Goal: Use online tool/utility

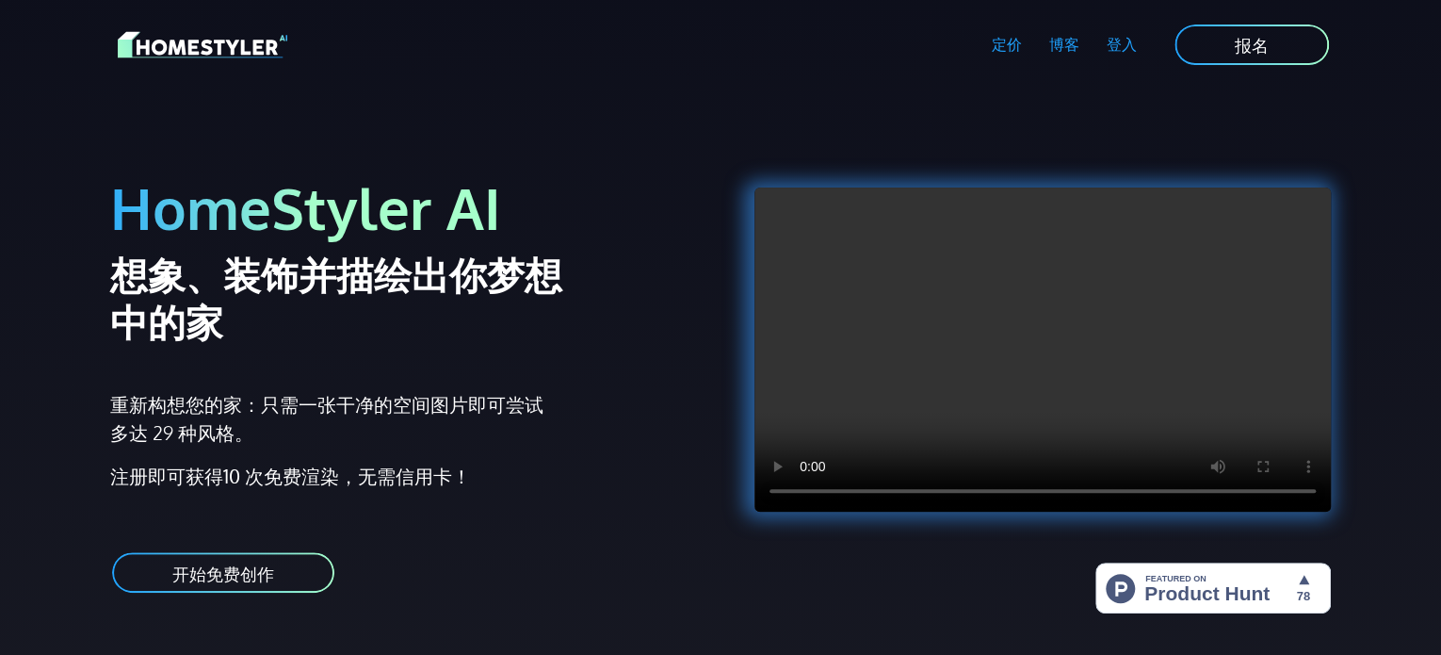
click at [271, 580] on font "开始免费创作" at bounding box center [223, 572] width 102 height 21
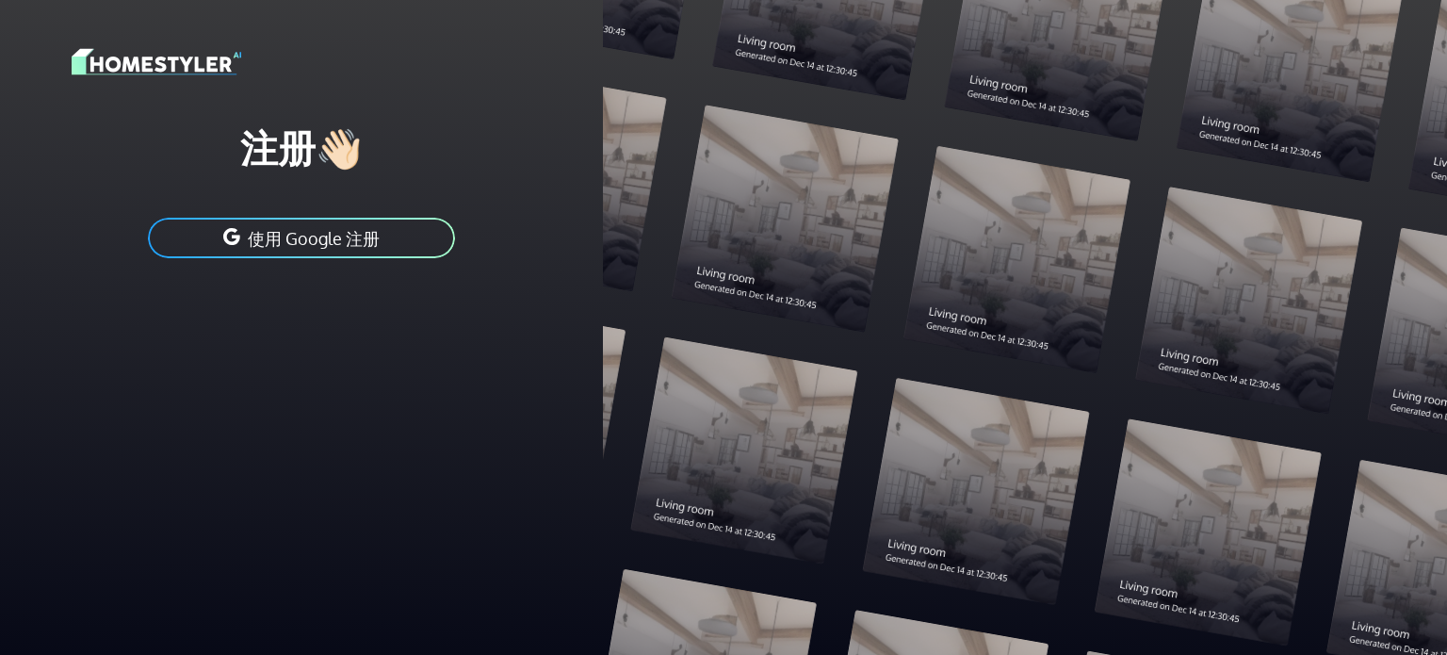
click at [313, 244] on font "使用 Google 注册" at bounding box center [314, 238] width 132 height 21
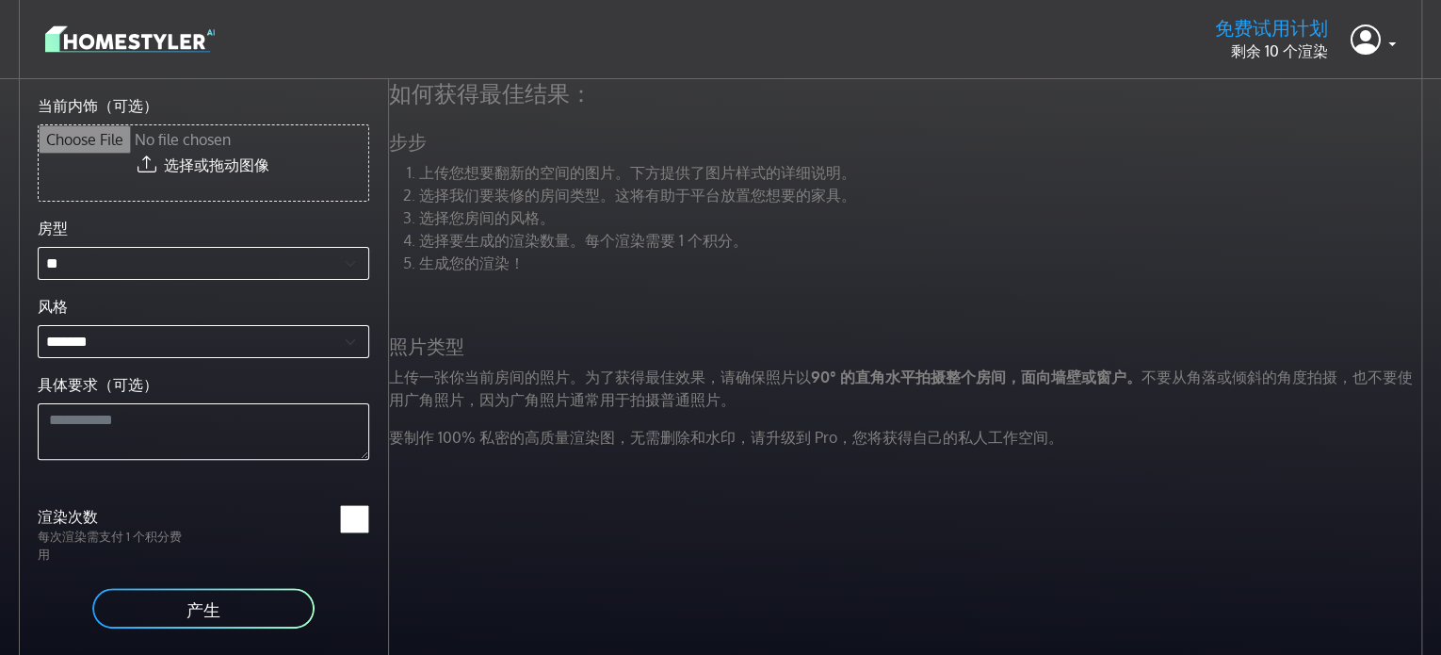
click at [150, 40] on img at bounding box center [130, 39] width 170 height 33
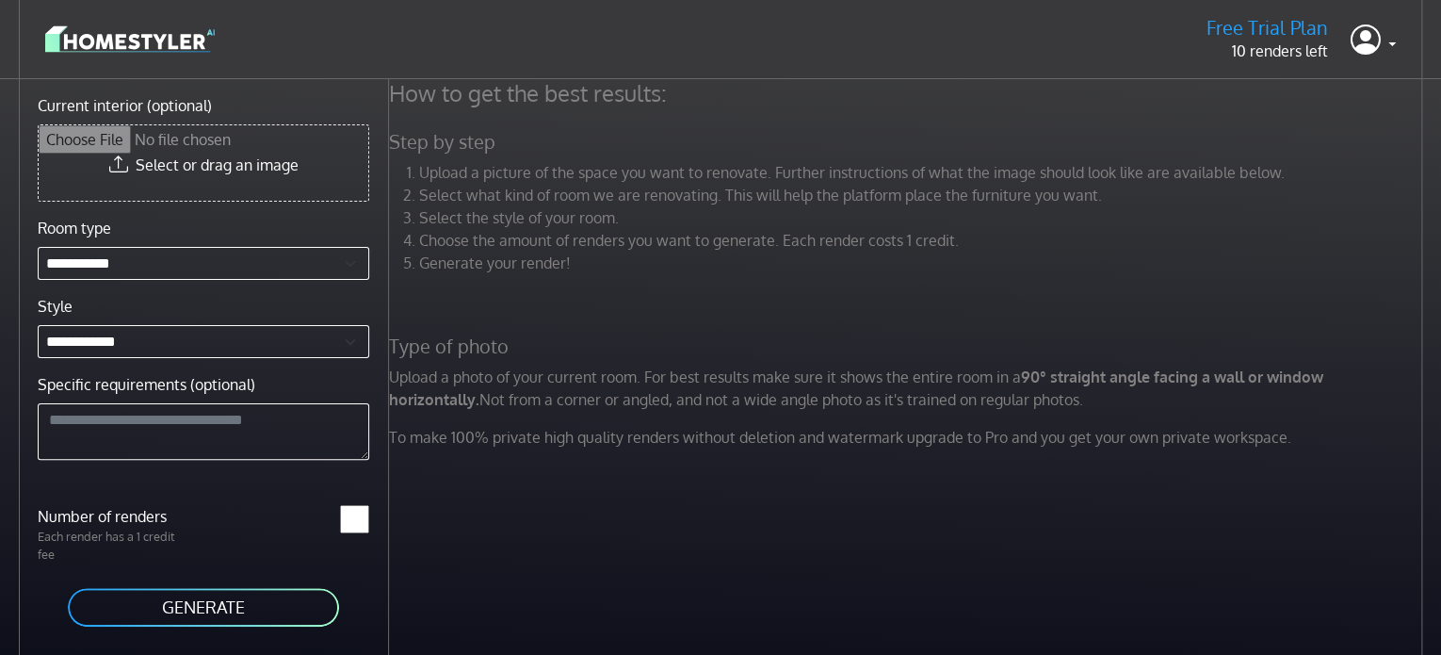
click at [154, 40] on img at bounding box center [130, 39] width 170 height 33
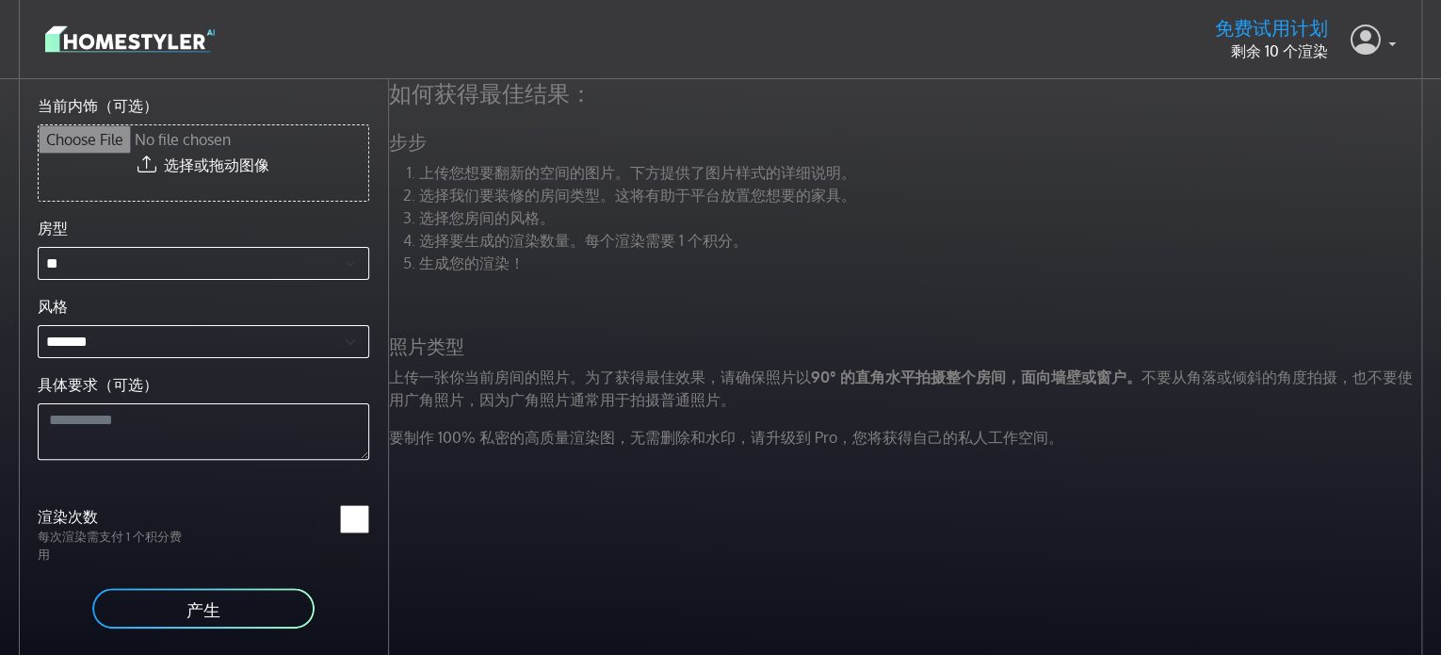
click at [1388, 51] on link at bounding box center [1373, 39] width 45 height 45
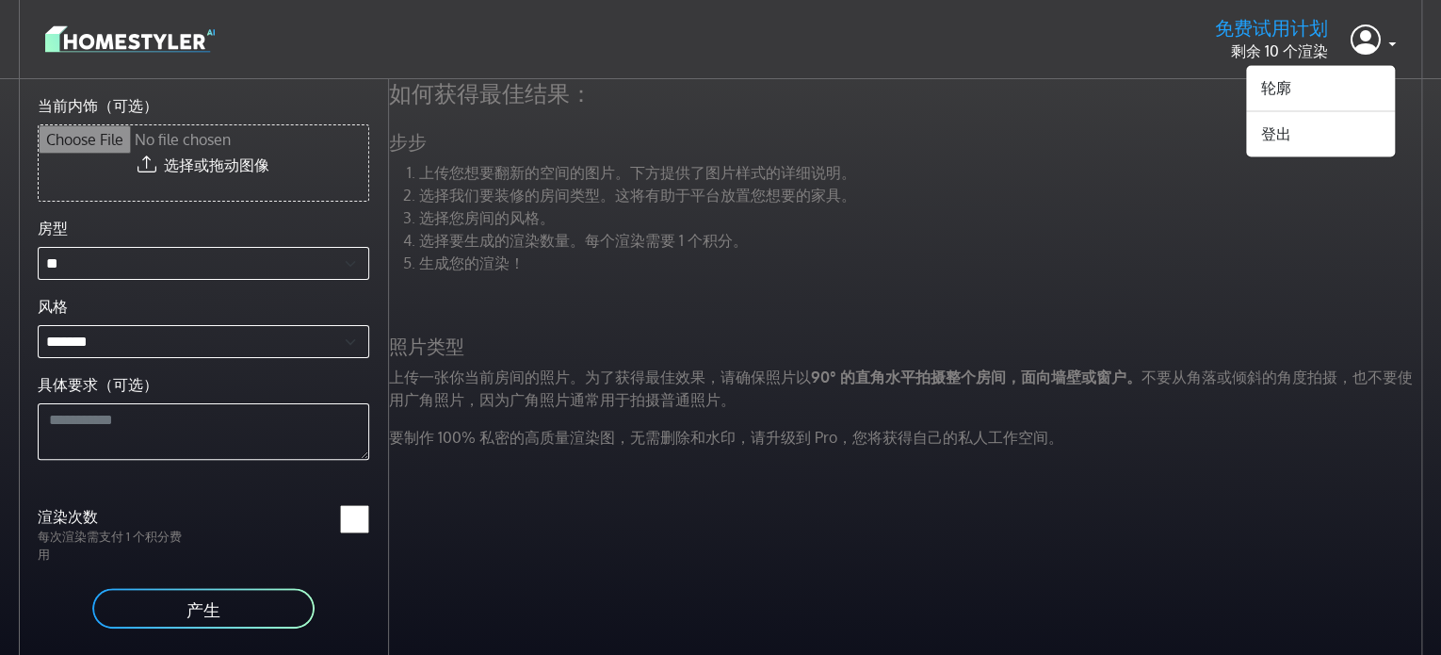
click at [942, 214] on li "选择您房间的风格。" at bounding box center [923, 217] width 1008 height 23
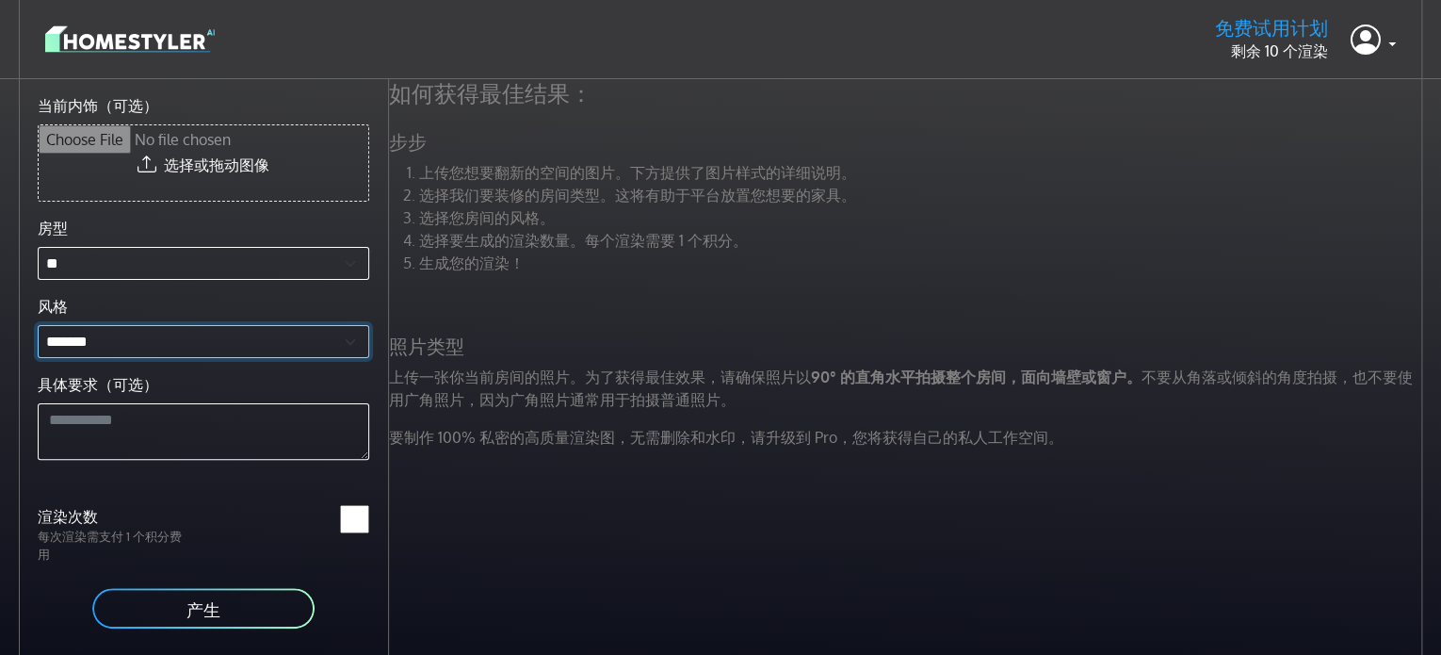
click at [225, 342] on select "******* *** ** ** ***** * *** ****** ** **** *** *** ***** *** ** **** ** **** …" at bounding box center [204, 341] width 332 height 33
click at [271, 586] on button "产生" at bounding box center [203, 608] width 226 height 44
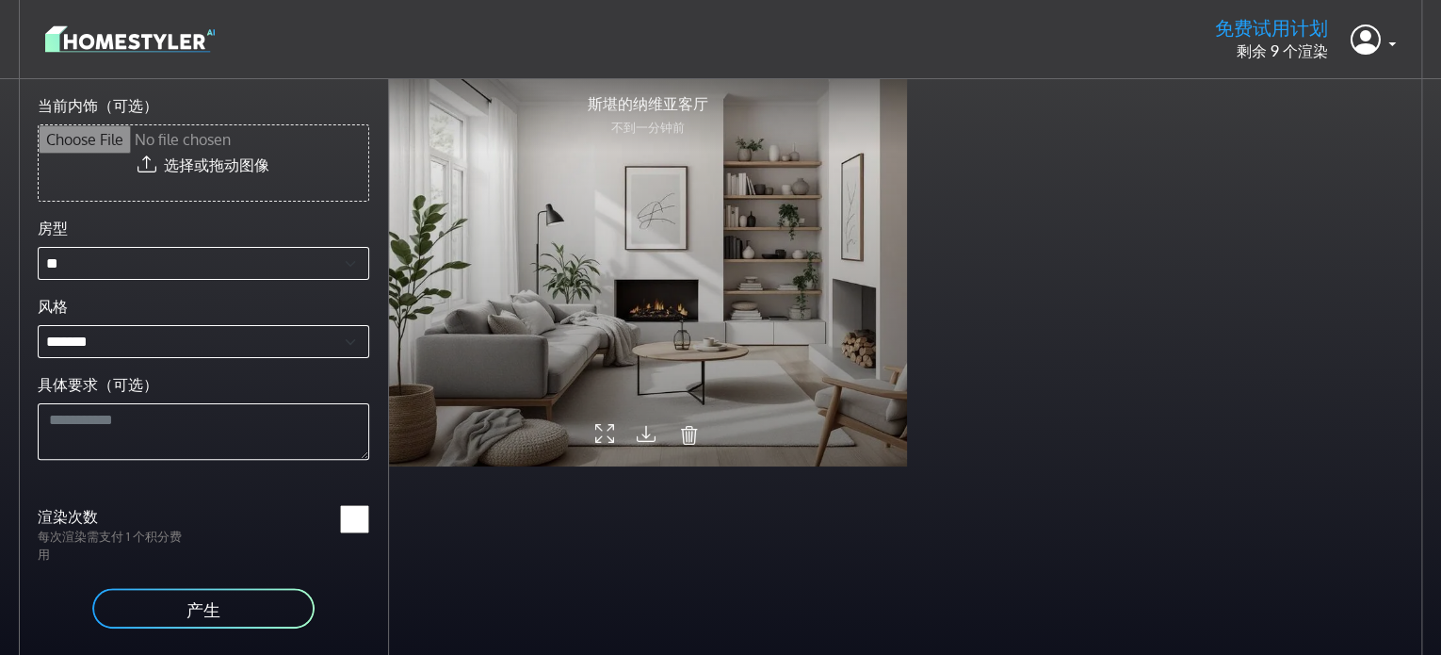
drag, startPoint x: 625, startPoint y: 262, endPoint x: 861, endPoint y: 283, distance: 236.4
click at [861, 283] on div at bounding box center [648, 271] width 518 height 389
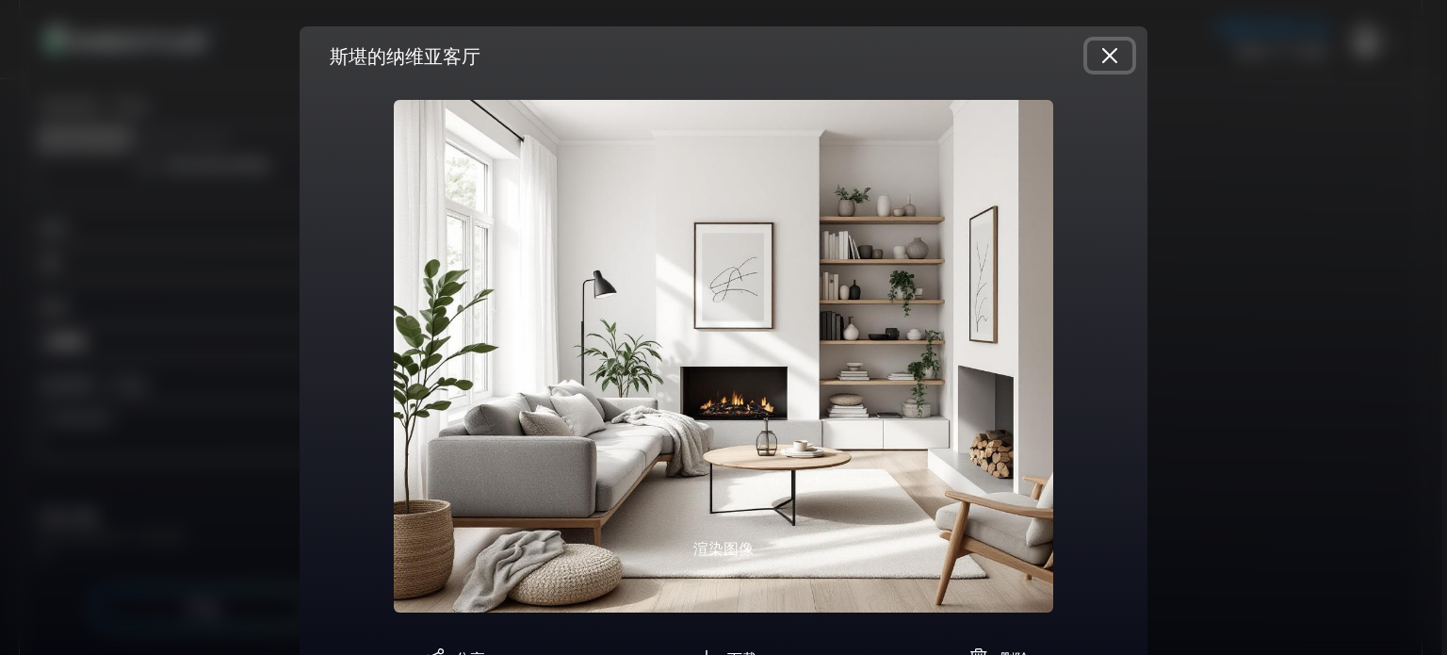
click at [1103, 56] on button "关闭" at bounding box center [1109, 55] width 45 height 30
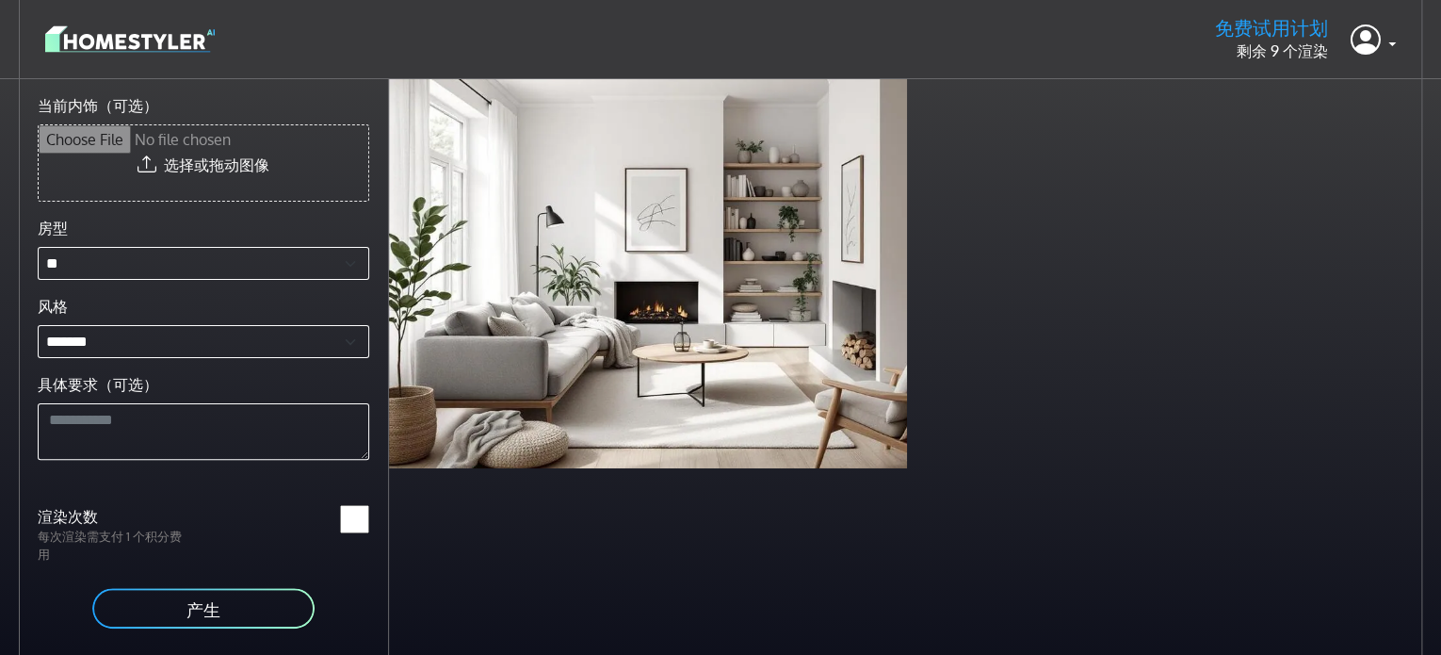
click at [1252, 221] on div "斯堪的纳维亚客厅 不到一分钟前" at bounding box center [908, 273] width 1038 height 389
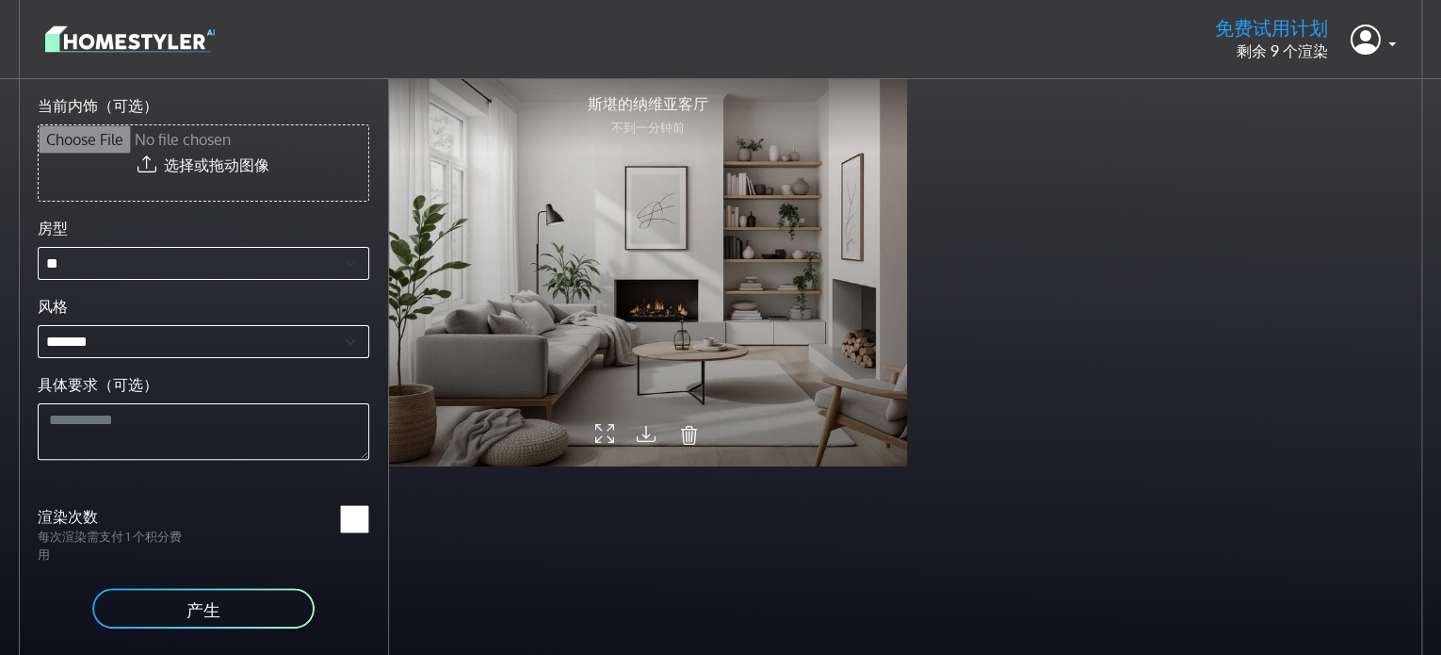
drag, startPoint x: 591, startPoint y: 260, endPoint x: 769, endPoint y: 292, distance: 180.9
click at [769, 292] on div at bounding box center [648, 271] width 518 height 389
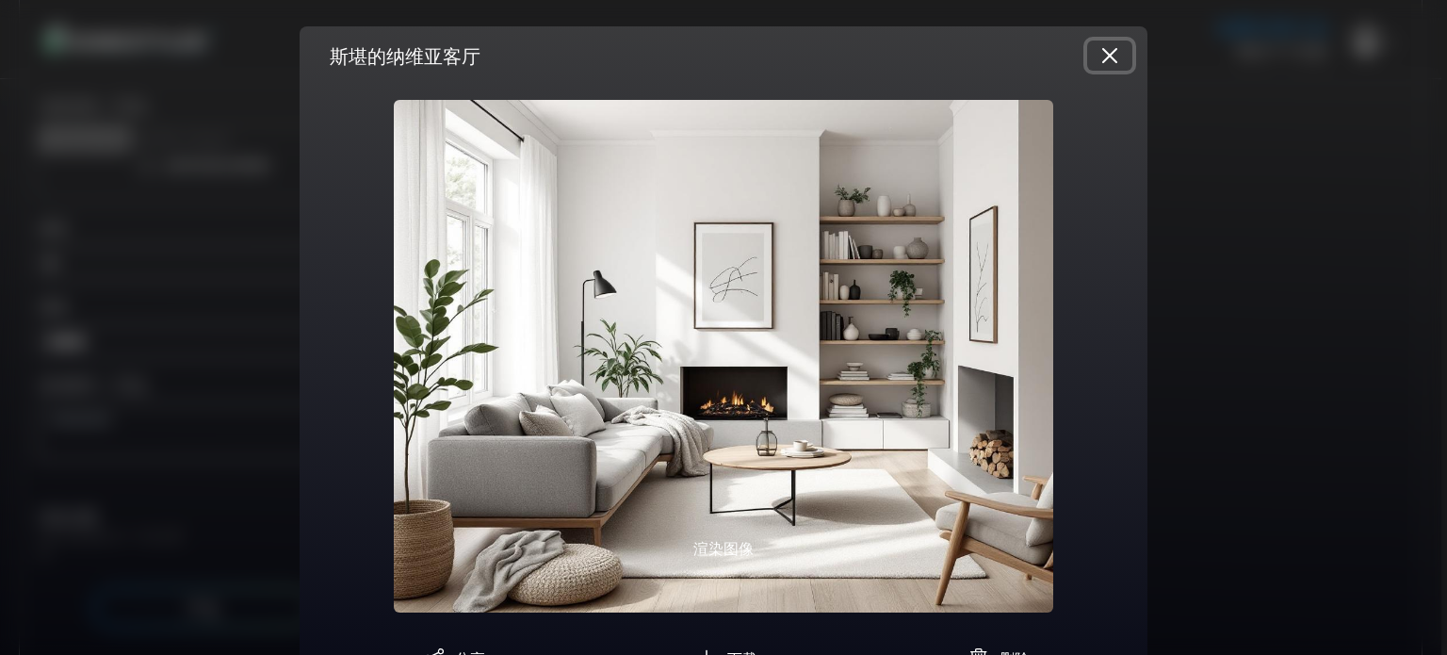
click at [1110, 54] on button "关闭" at bounding box center [1109, 55] width 45 height 30
